Goal: Information Seeking & Learning: Learn about a topic

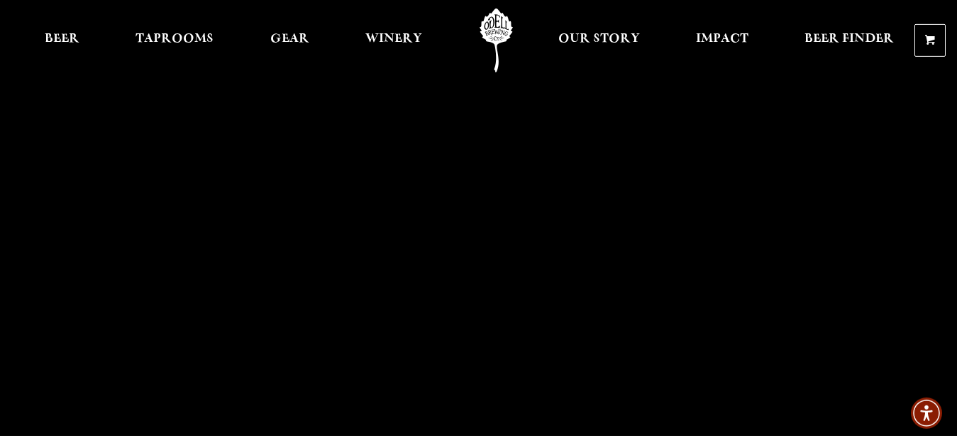
scroll to position [158, 0]
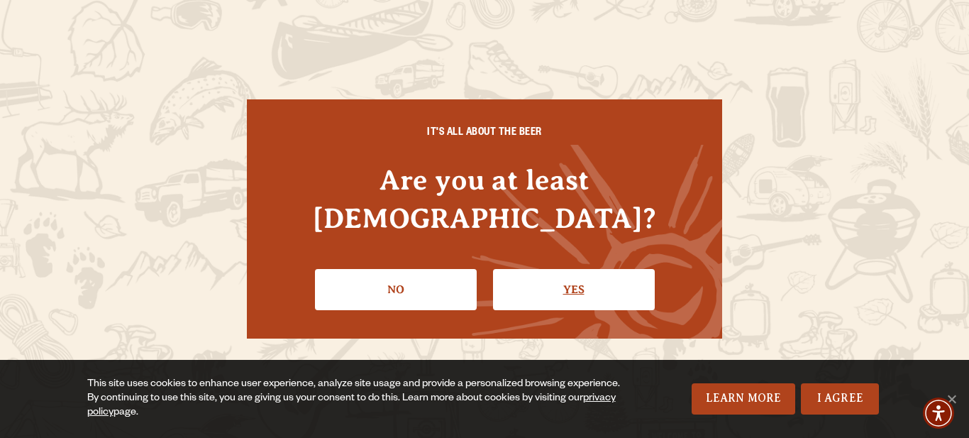
click at [572, 273] on link "Yes" at bounding box center [574, 289] width 162 height 41
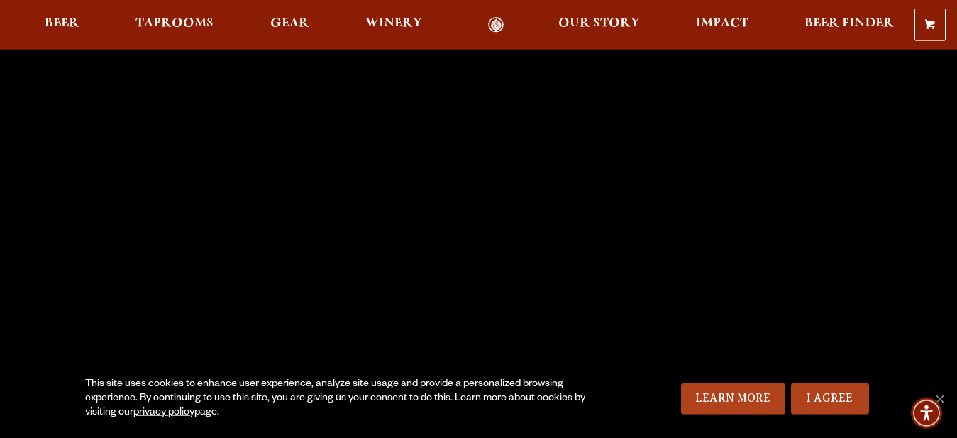
scroll to position [79, 0]
click at [812, 389] on link "I Agree" at bounding box center [830, 398] width 78 height 31
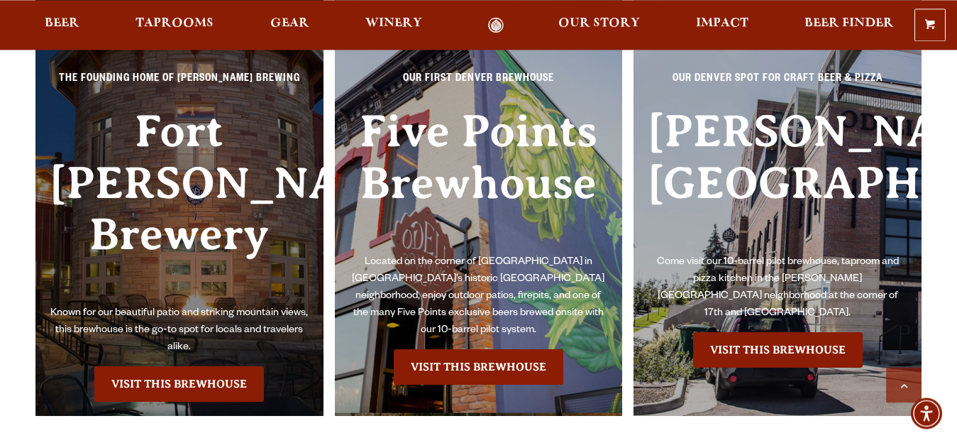
scroll to position [3143, 0]
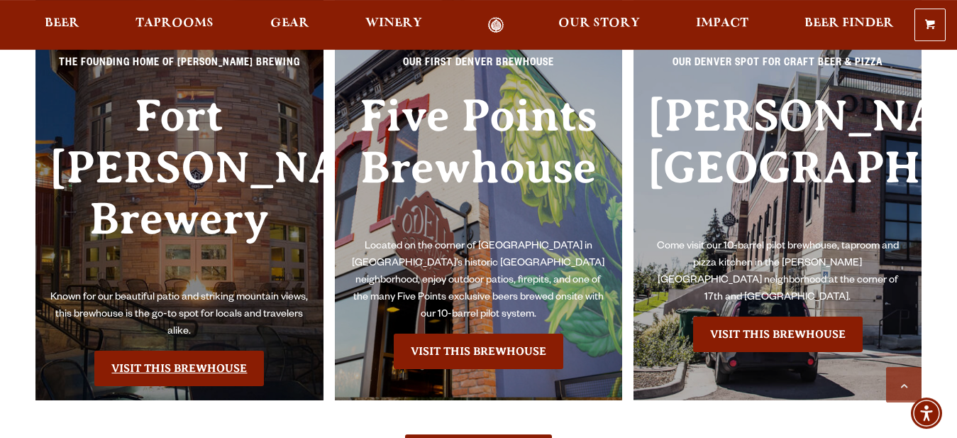
click at [155, 367] on link "Visit this Brewhouse" at bounding box center [179, 367] width 170 height 35
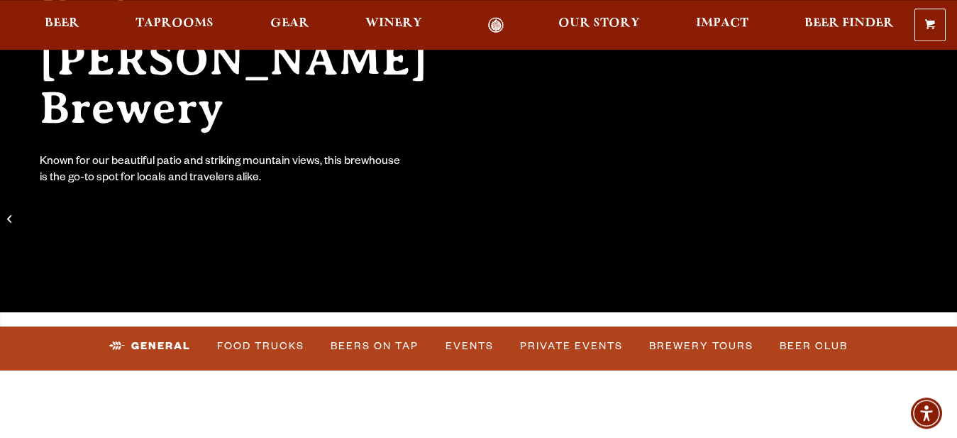
scroll to position [238, 0]
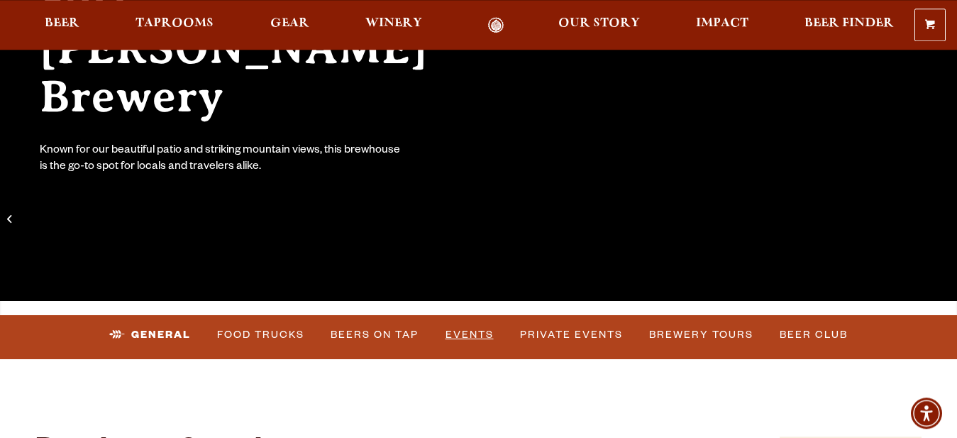
click at [464, 333] on link "Events" at bounding box center [470, 334] width 60 height 33
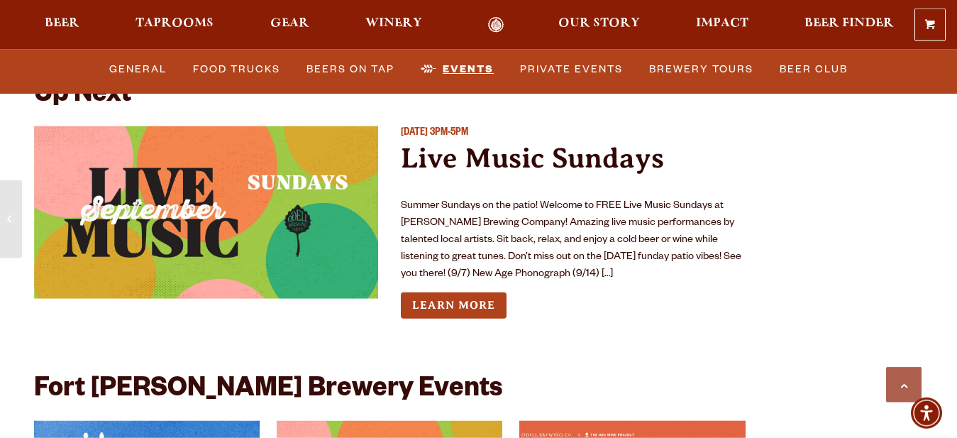
scroll to position [5211, 0]
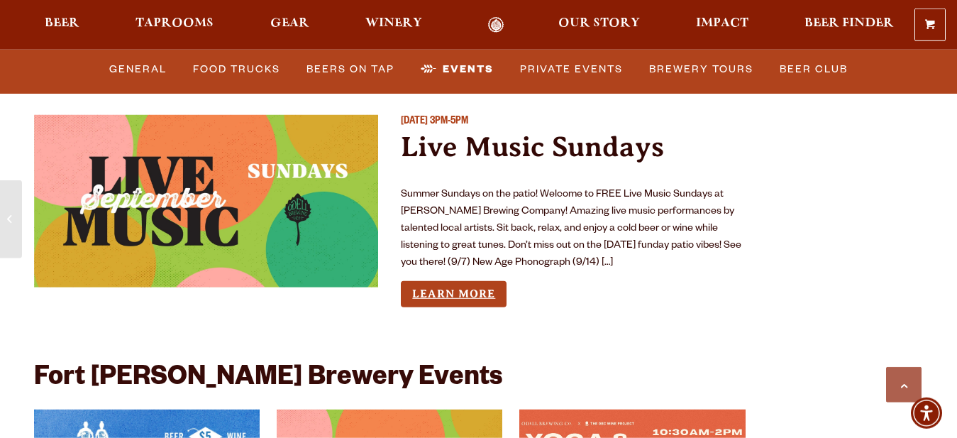
click at [452, 281] on link "Learn More" at bounding box center [454, 294] width 106 height 26
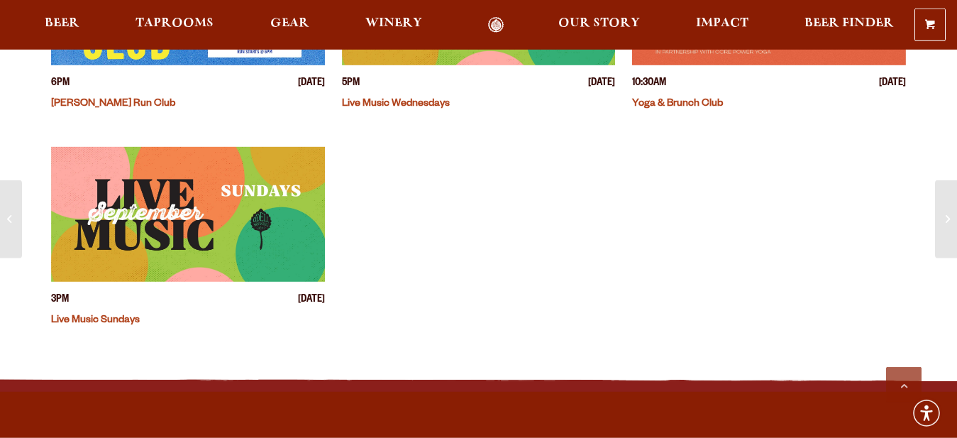
scroll to position [557, 0]
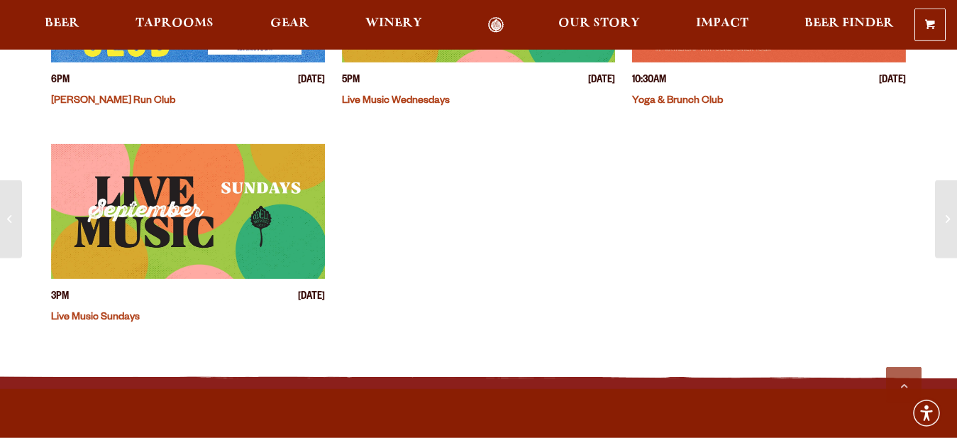
click at [109, 315] on link "Live Music Sundays" at bounding box center [95, 317] width 89 height 11
